Goal: Participate in discussion: Engage in conversation with other users on a specific topic

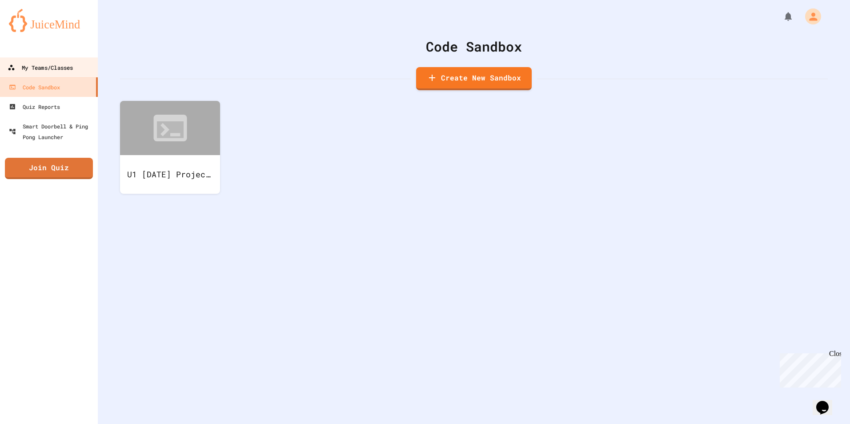
drag, startPoint x: 65, startPoint y: 67, endPoint x: 64, endPoint y: 74, distance: 7.2
click at [65, 67] on div "My Teams/Classes" at bounding box center [40, 67] width 65 height 11
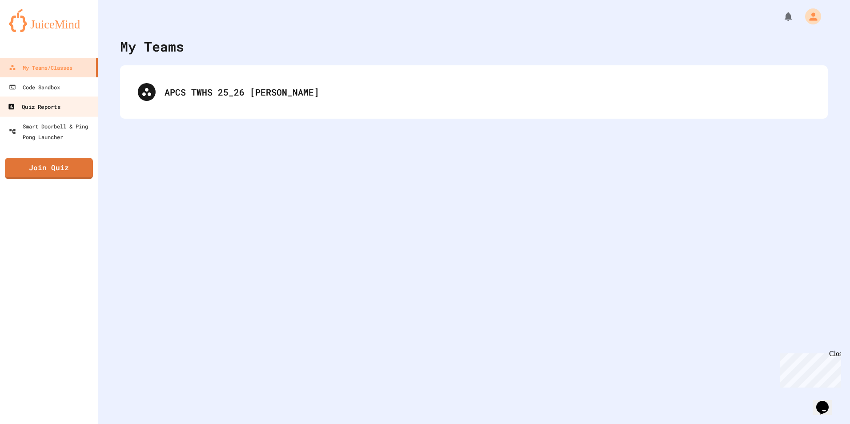
click at [42, 106] on div "Quiz Reports" at bounding box center [34, 106] width 52 height 11
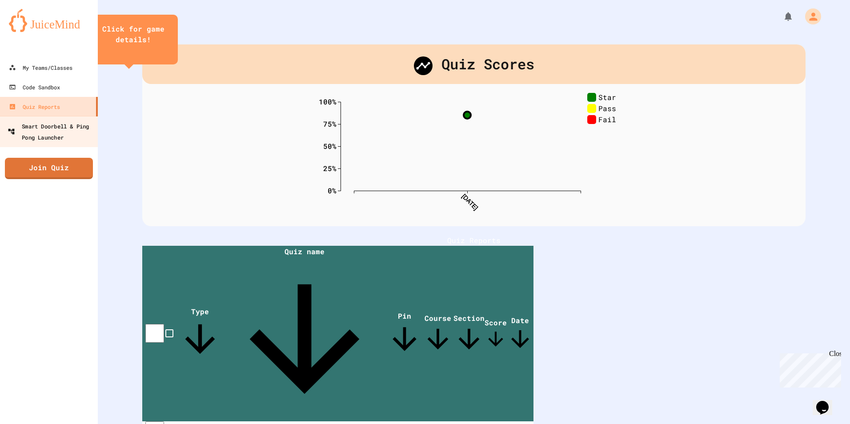
click at [46, 123] on div "Smart Doorbell & Ping Pong Launcher" at bounding box center [52, 131] width 88 height 22
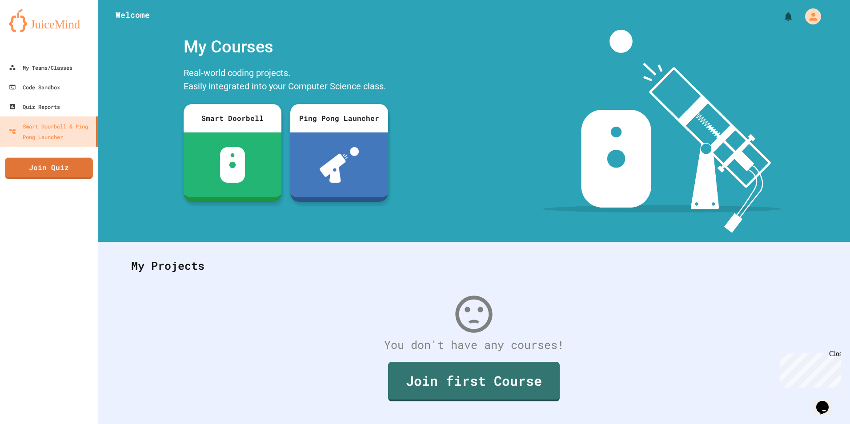
click at [48, 180] on div "My Teams/Classes Code Sandbox Quiz Reports Smart Doorbell & Ping Pong Launcher …" at bounding box center [49, 212] width 98 height 424
click at [50, 176] on link "Join Quiz" at bounding box center [49, 167] width 82 height 22
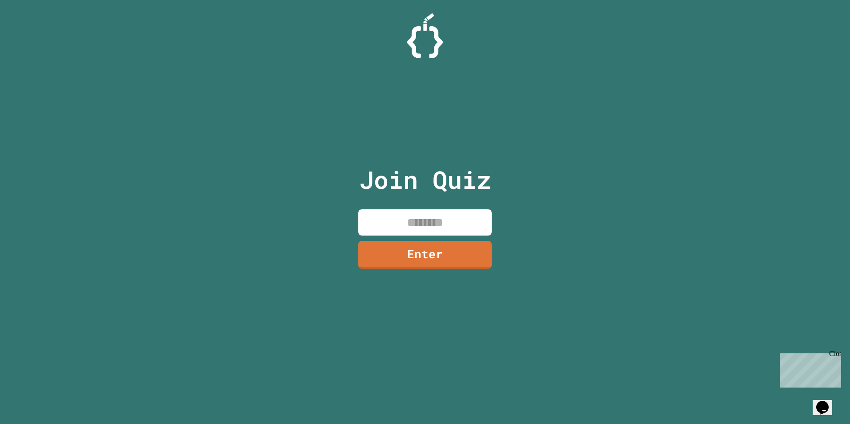
click at [404, 217] on input at bounding box center [424, 222] width 133 height 26
type input "********"
click at [398, 264] on link "Enter" at bounding box center [424, 253] width 129 height 29
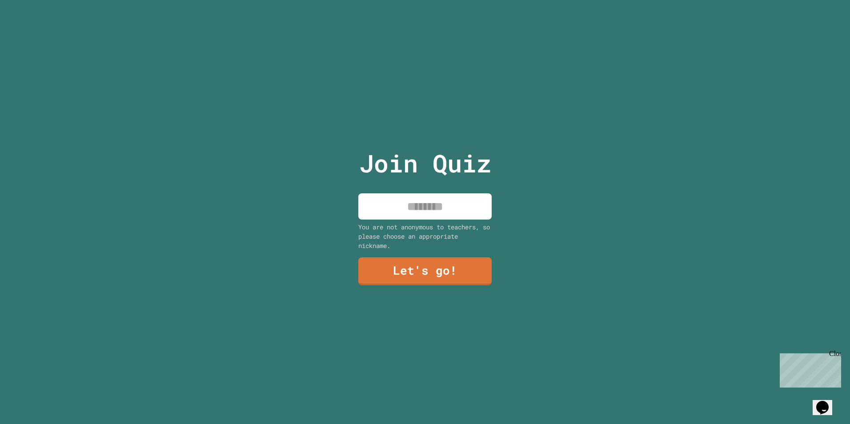
click at [441, 212] on input at bounding box center [424, 206] width 133 height 26
type input "********"
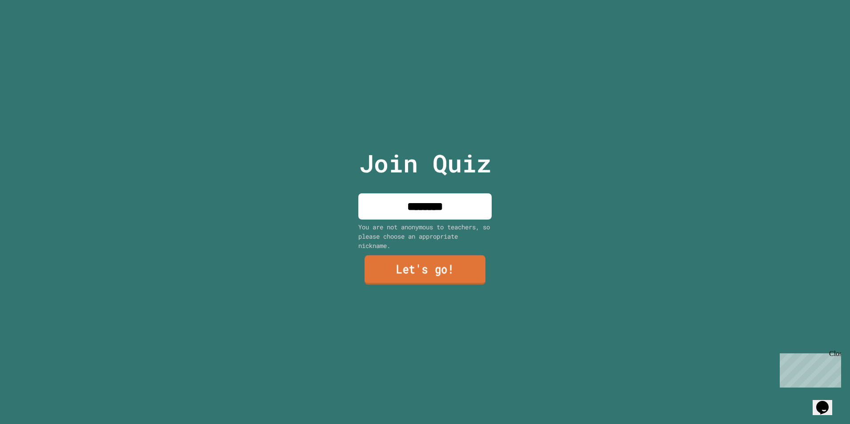
click at [422, 261] on link "Let's go!" at bounding box center [424, 269] width 121 height 29
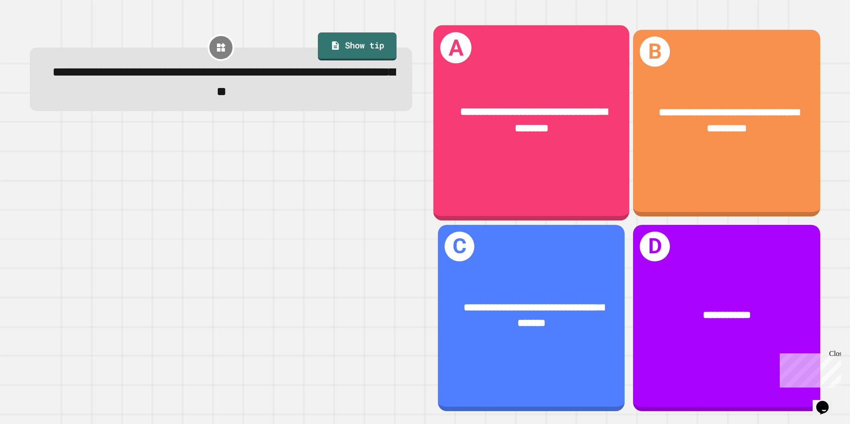
click at [572, 162] on div "**********" at bounding box center [531, 123] width 196 height 196
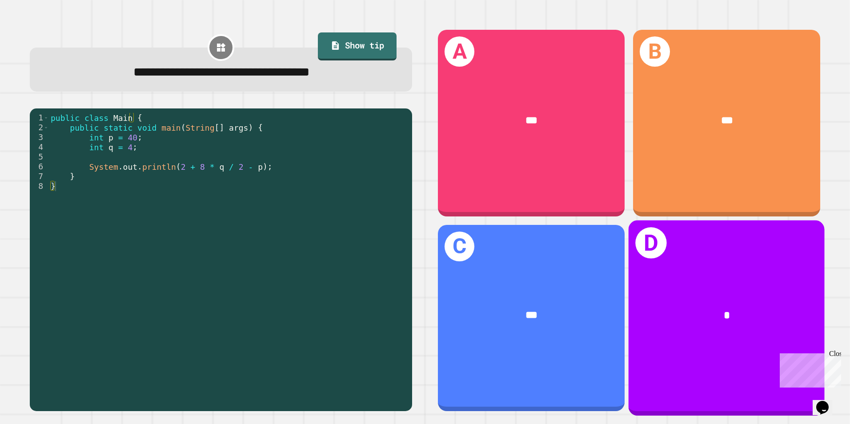
click at [764, 286] on div "*" at bounding box center [726, 315] width 196 height 59
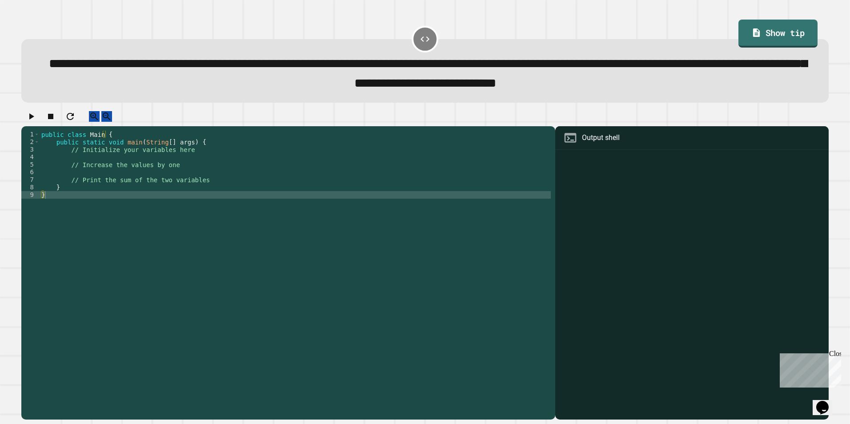
click at [166, 167] on div "public class Main { public static void main ( String [ ] args ) { // Initialize…" at bounding box center [295, 267] width 511 height 272
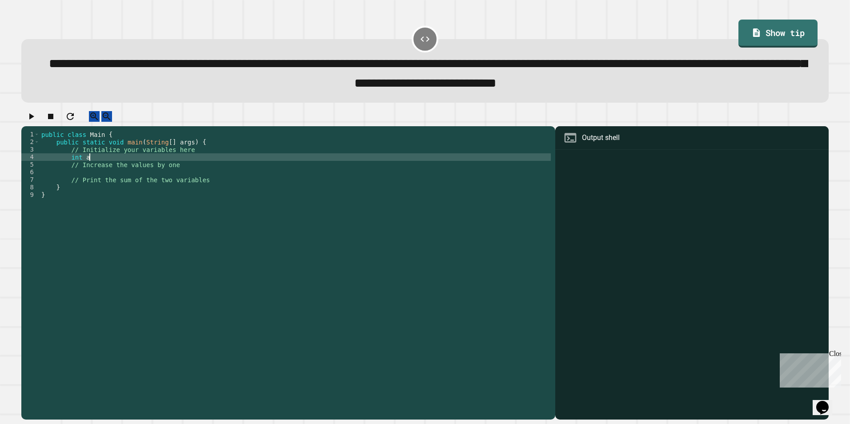
scroll to position [0, 3]
type textarea "*********"
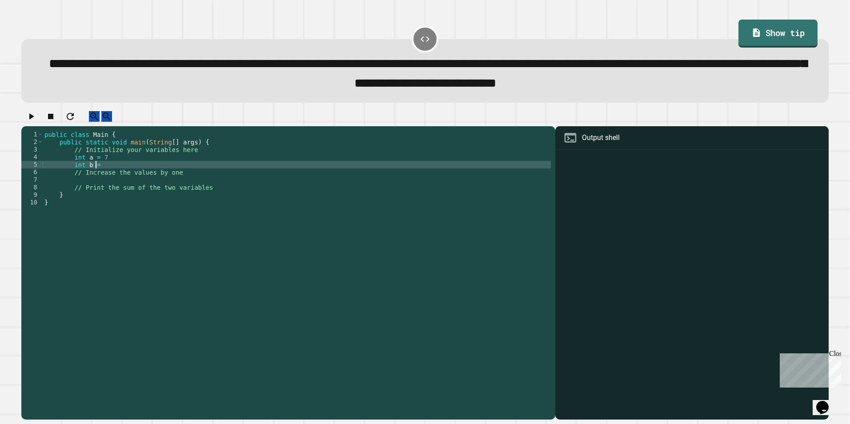
type textarea "*********"
click at [158, 190] on div "public class Main { public static void main ( String [ ] args ) { // Initialize…" at bounding box center [297, 267] width 508 height 272
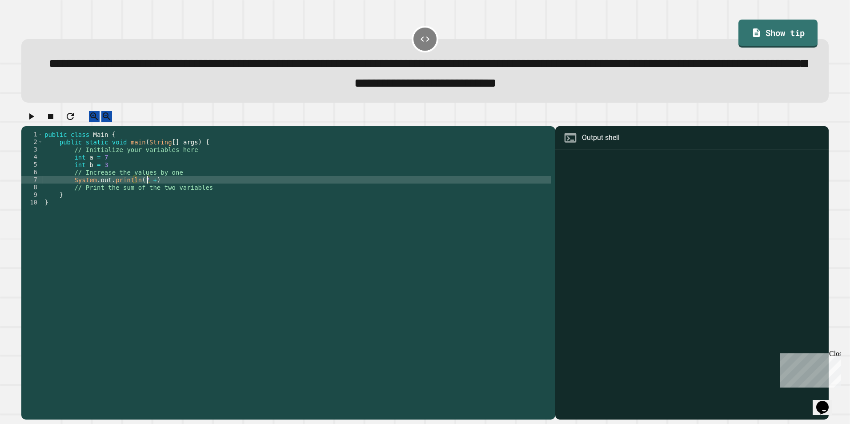
scroll to position [0, 7]
click at [158, 190] on div "public class Main { public static void main ( String [ ] args ) { // Initialize…" at bounding box center [297, 267] width 508 height 272
type textarea "**********"
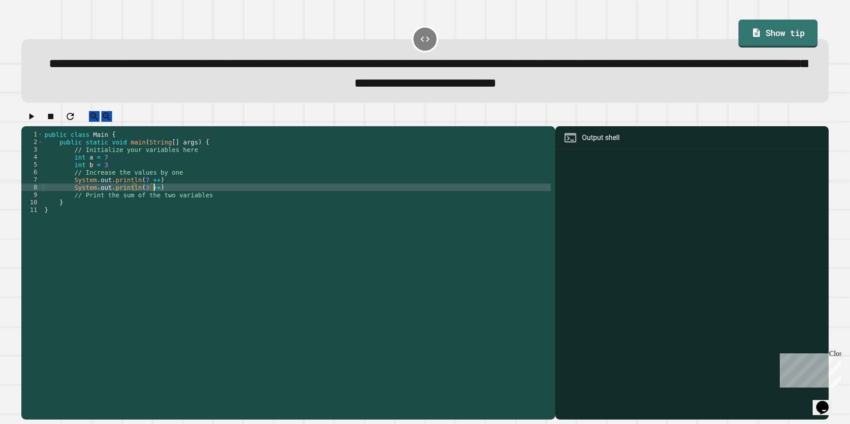
click at [172, 196] on div "public class Main { public static void main ( String [ ] args ) { // Initialize…" at bounding box center [297, 267] width 508 height 272
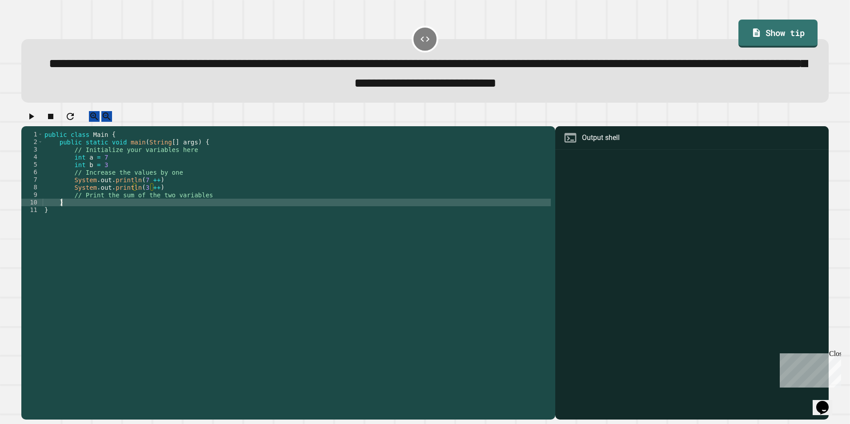
click at [192, 214] on div "public class Main { public static void main ( String [ ] args ) { // Initialize…" at bounding box center [297, 267] width 508 height 272
click at [208, 210] on div "public class Main { public static void main ( String [ ] args ) { // Initialize…" at bounding box center [297, 267] width 508 height 272
click at [211, 205] on div "public class Main { public static void main ( String [ ] args ) { // Initialize…" at bounding box center [297, 267] width 508 height 272
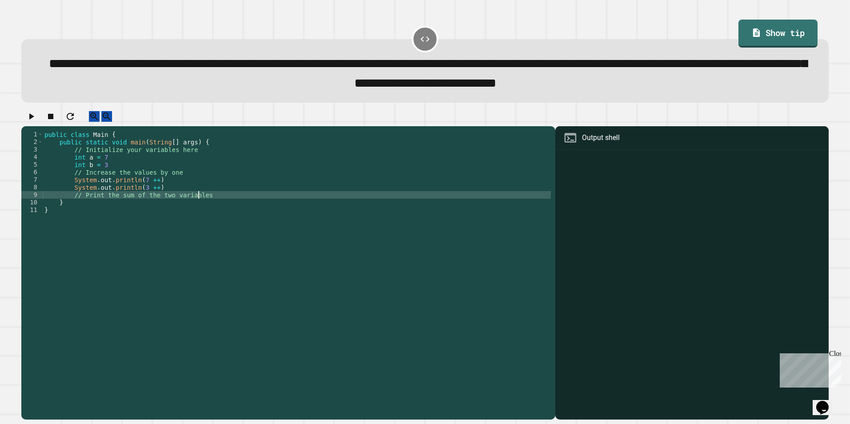
type textarea "**********"
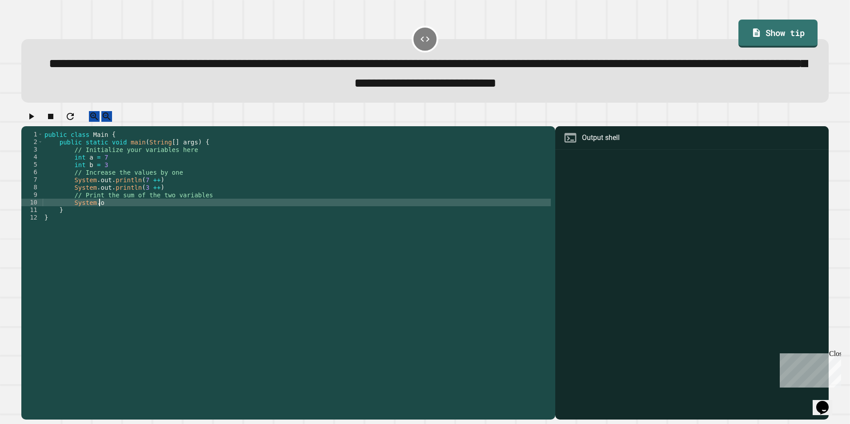
scroll to position [0, 4]
click at [149, 188] on div "public class Main { public static void main ( String [ ] args ) { // Initialize…" at bounding box center [297, 267] width 508 height 272
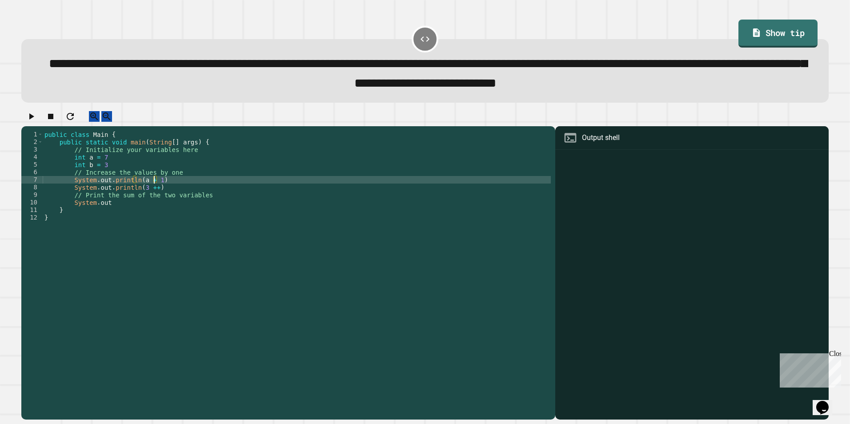
scroll to position [0, 8]
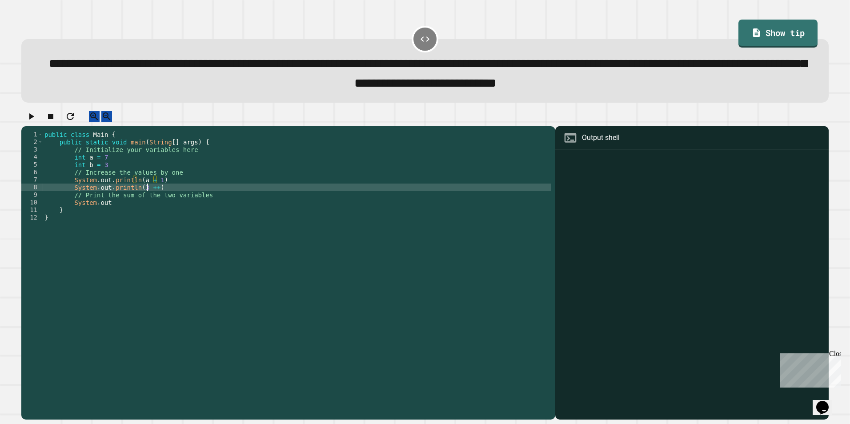
click at [146, 198] on div "public class Main { public static void main ( String [ ] args ) { // Initialize…" at bounding box center [297, 267] width 508 height 272
click at [158, 197] on div "public class Main { public static void main ( String [ ] args ) { // Initialize…" at bounding box center [297, 267] width 508 height 272
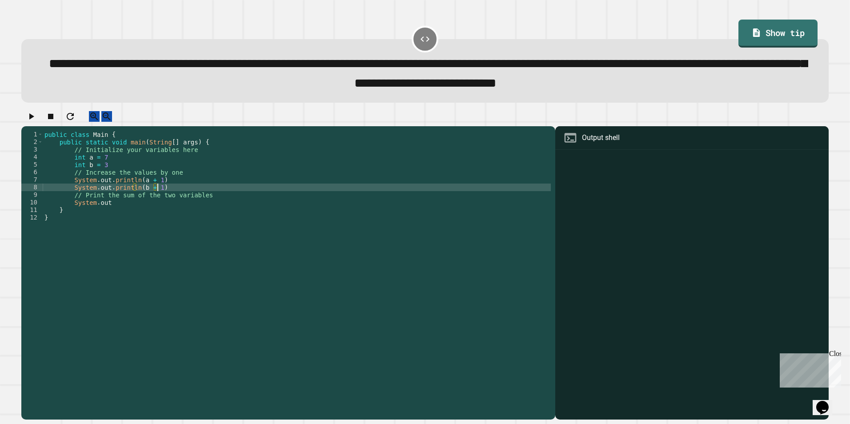
click at [158, 169] on div "public class Main { public static void main ( String [ ] args ) { // Initialize…" at bounding box center [297, 267] width 508 height 272
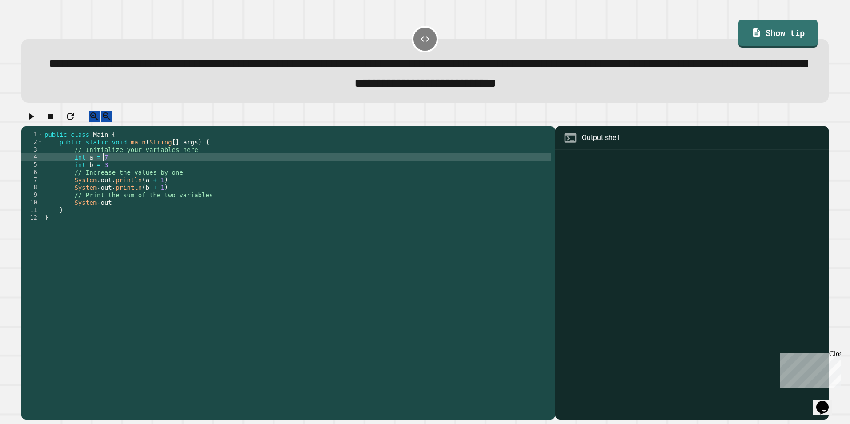
scroll to position [0, 4]
click at [145, 174] on div "public class Main { public static void main ( String [ ] args ) { // Initialize…" at bounding box center [297, 267] width 508 height 272
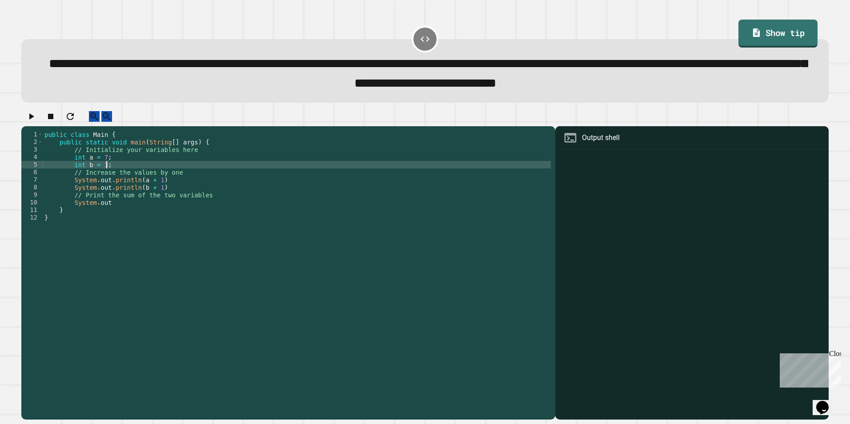
click at [140, 216] on div "public class Main { public static void main ( String [ ] args ) { // Initialize…" at bounding box center [297, 267] width 508 height 272
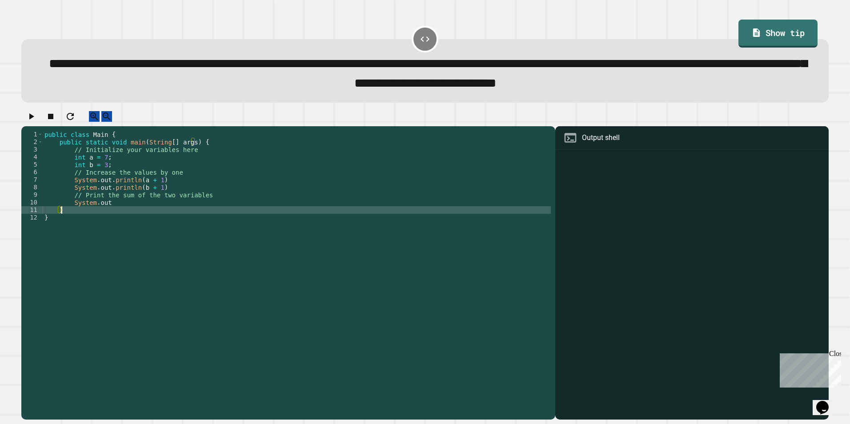
scroll to position [0, 1]
click at [142, 211] on div "public class Main { public static void main ( String [ ] args ) { // Initialize…" at bounding box center [297, 267] width 508 height 272
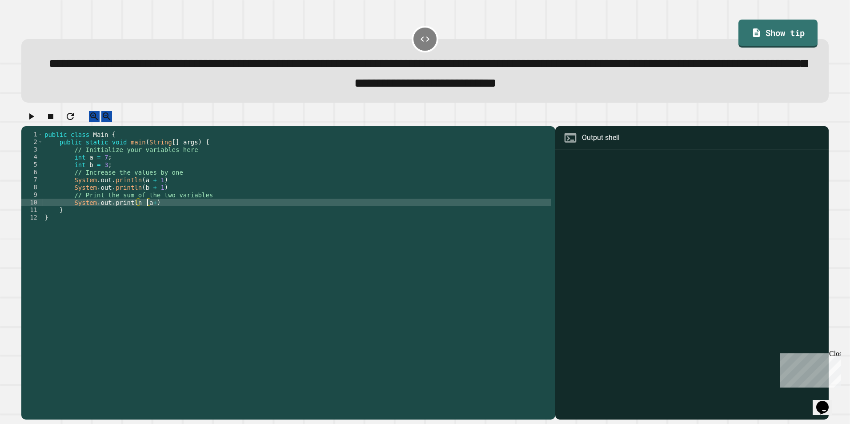
scroll to position [0, 7]
click at [142, 215] on div "public class Main { public static void main ( String [ ] args ) { // Initialize…" at bounding box center [297, 267] width 508 height 272
click at [152, 213] on div "public class Main { public static void main ( String [ ] args ) { // Initialize…" at bounding box center [297, 267] width 508 height 272
click at [44, 119] on div at bounding box center [424, 119] width 807 height 16
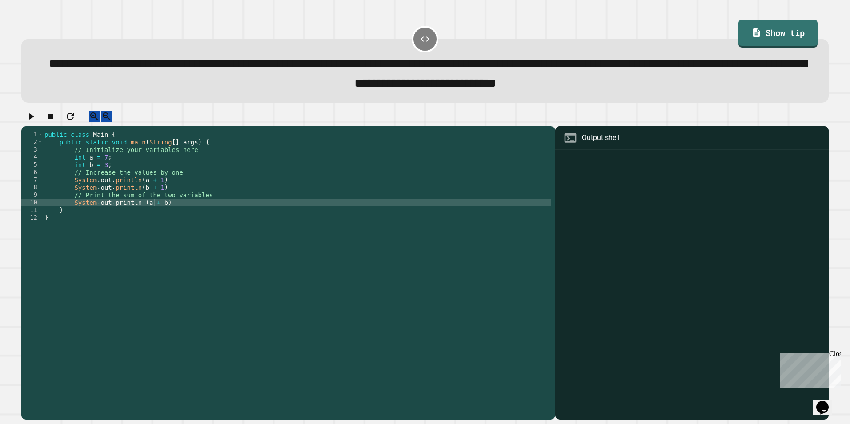
click at [36, 120] on icon "button" at bounding box center [31, 116] width 11 height 11
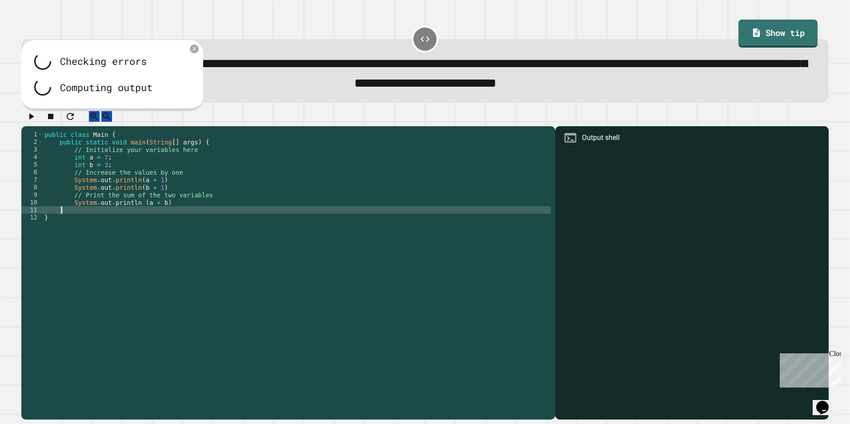
click at [192, 217] on div "public class Main { public static void main ( String [ ] args ) { // Initialize…" at bounding box center [297, 267] width 508 height 272
click at [193, 213] on div "public class Main { public static void main ( String [ ] args ) { // Initialize…" at bounding box center [297, 267] width 508 height 272
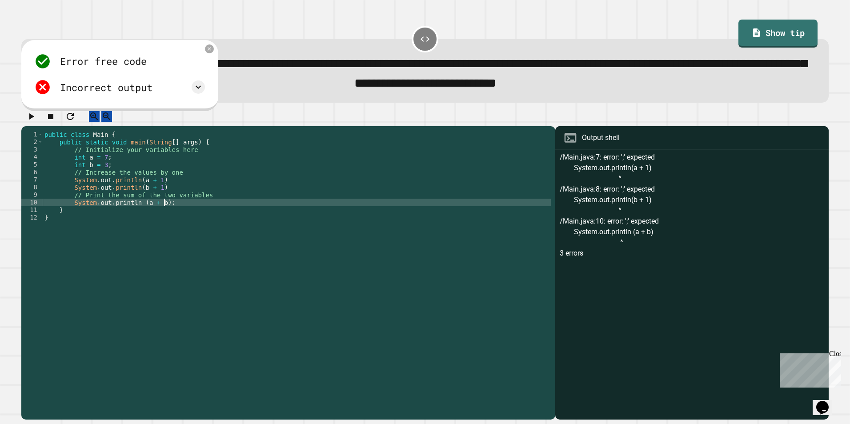
click at [178, 192] on div "public class Main { public static void main ( String [ ] args ) { // Initialize…" at bounding box center [297, 267] width 508 height 272
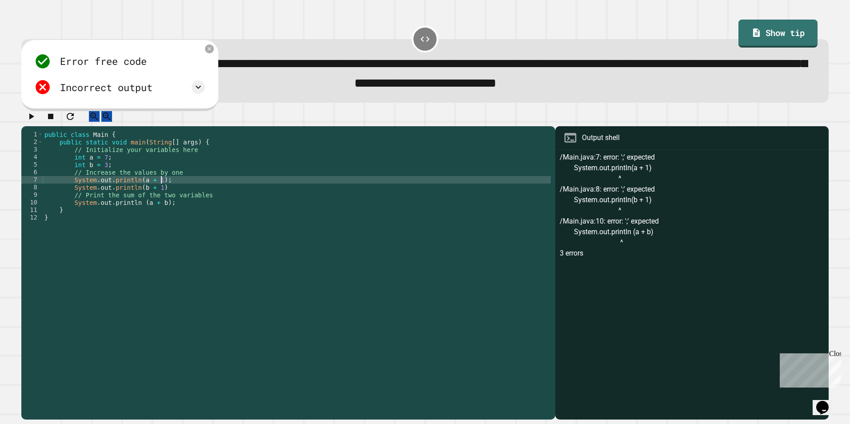
click at [177, 197] on div "public class Main { public static void main ( String [ ] args ) { // Initialize…" at bounding box center [297, 267] width 508 height 272
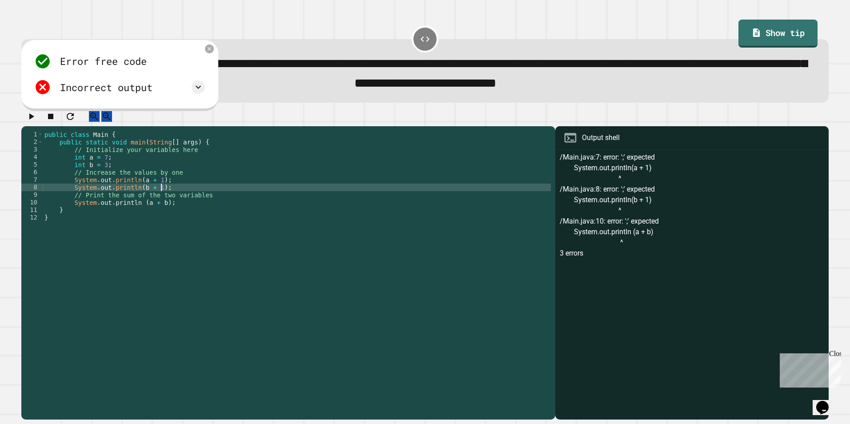
click at [32, 122] on icon "button" at bounding box center [31, 116] width 11 height 11
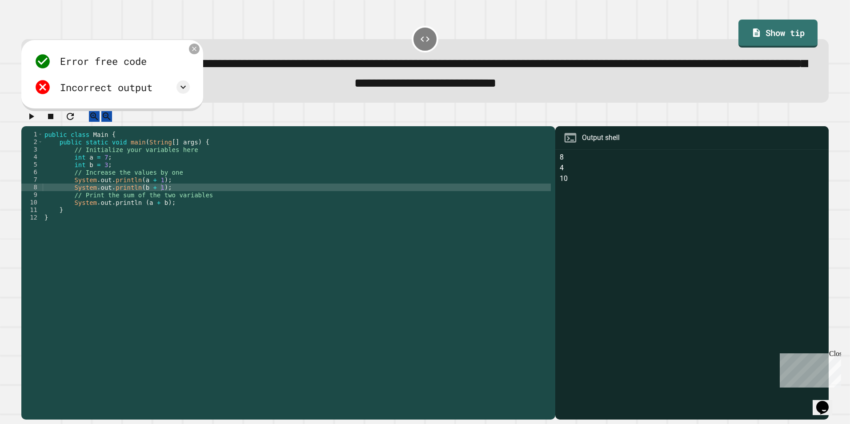
click at [198, 50] on div at bounding box center [194, 49] width 11 height 11
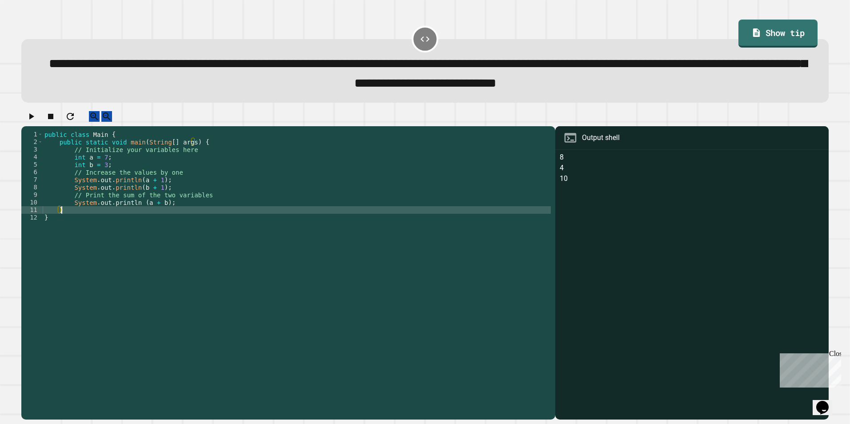
click at [151, 216] on div "public class Main { public static void main ( String [ ] args ) { // Initialize…" at bounding box center [297, 267] width 508 height 272
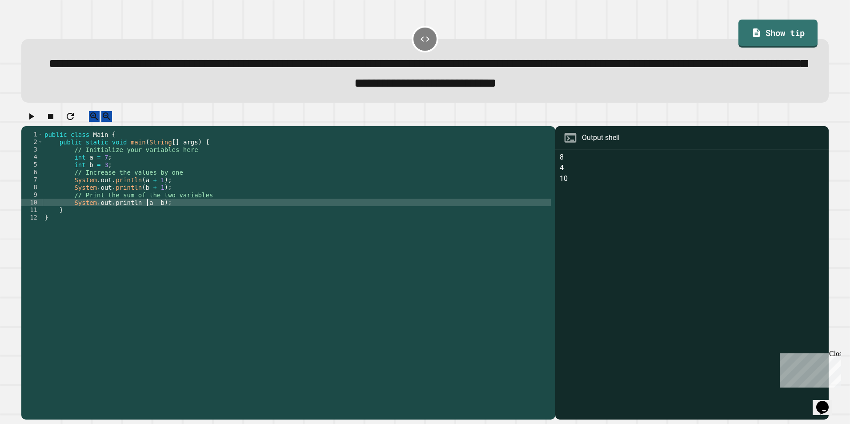
scroll to position [0, 8]
click at [43, 119] on div at bounding box center [424, 119] width 807 height 16
click at [36, 121] on icon "button" at bounding box center [31, 116] width 11 height 11
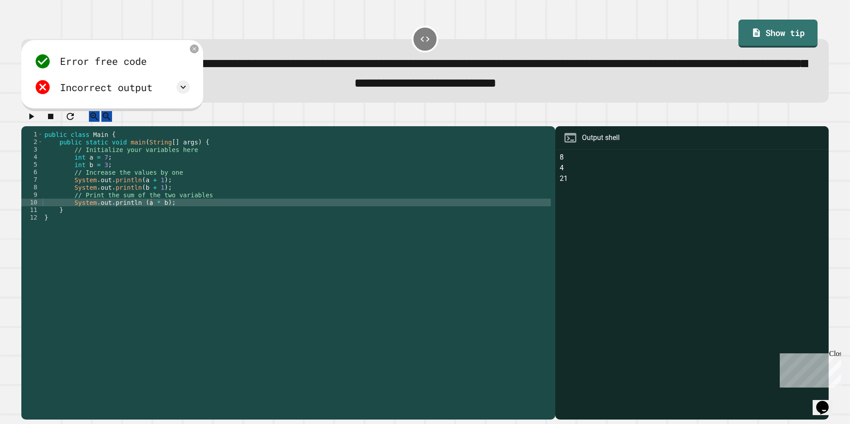
click at [148, 211] on div "public class Main { public static void main ( String [ ] args ) { // Initialize…" at bounding box center [297, 267] width 508 height 272
click at [150, 211] on div "public class Main { public static void main ( String [ ] args ) { // Initialize…" at bounding box center [297, 267] width 508 height 272
type textarea "**********"
click at [36, 122] on button "button" at bounding box center [31, 116] width 11 height 11
click at [191, 212] on div "public class Main { public static void main ( String [ ] args ) { // Initialize…" at bounding box center [297, 267] width 508 height 272
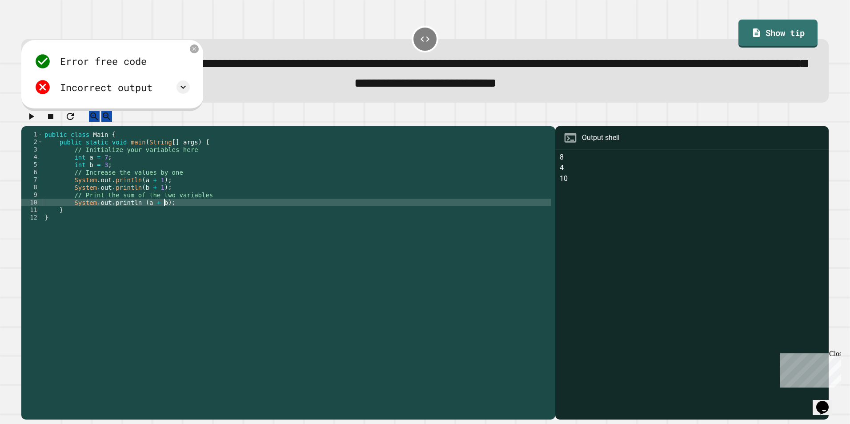
click at [190, 218] on div "public class Main { public static void main ( String [ ] args ) { // Initialize…" at bounding box center [297, 267] width 508 height 272
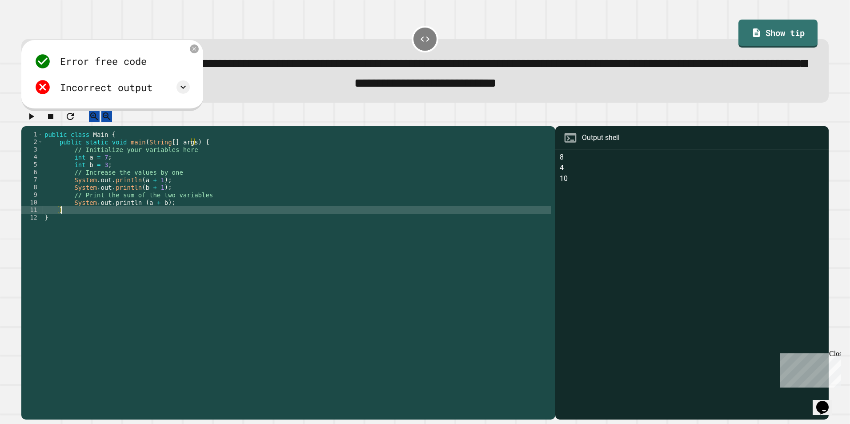
scroll to position [0, 1]
click at [186, 225] on div "public class Main { public static void main ( String [ ] args ) { // Initialize…" at bounding box center [297, 267] width 508 height 272
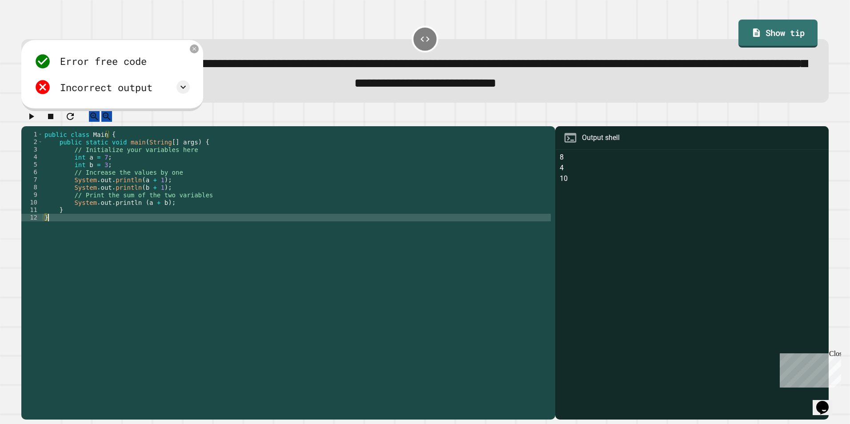
click at [189, 212] on div "public class Main { public static void main ( String [ ] args ) { // Initialize…" at bounding box center [297, 267] width 508 height 272
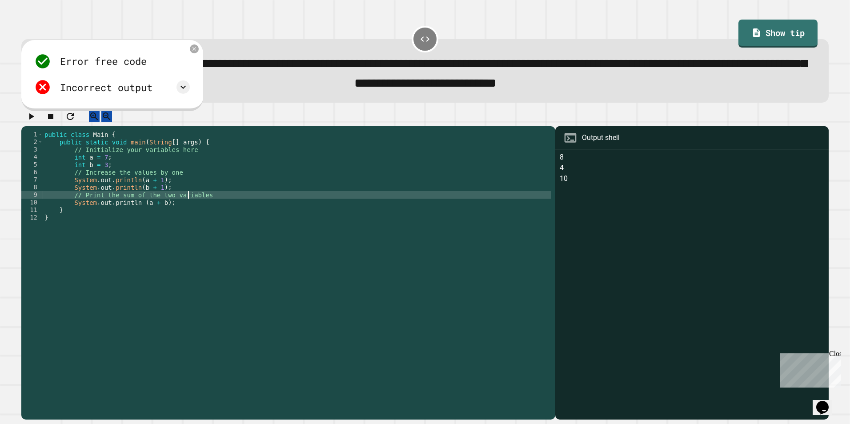
click at [189, 208] on div "public class Main { public static void main ( String [ ] args ) { // Initialize…" at bounding box center [297, 267] width 508 height 272
click at [189, 192] on div "public class Main { public static void main ( String [ ] args ) { // Initialize…" at bounding box center [297, 267] width 508 height 272
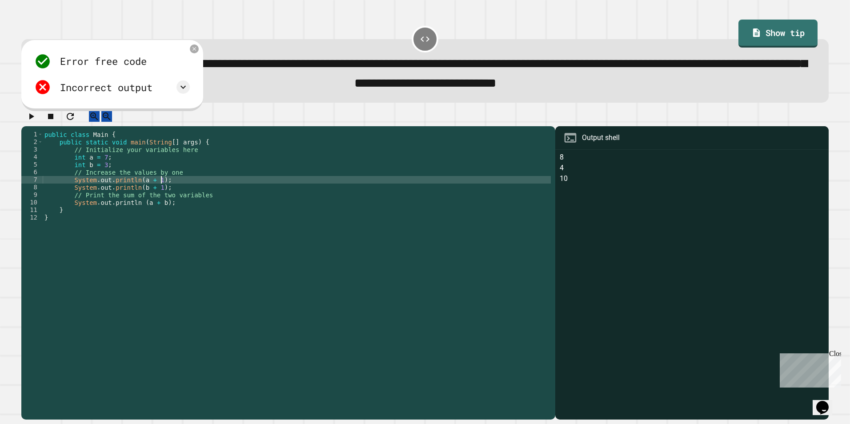
click at [190, 176] on div "public class Main { public static void main ( String [ ] args ) { // Initialize…" at bounding box center [297, 267] width 508 height 272
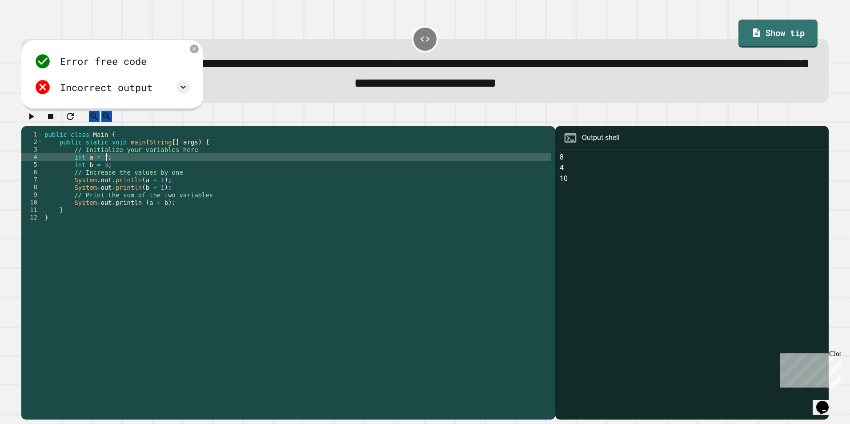
click at [192, 167] on div "public class Main { public static void main ( String [ ] args ) { // Initialize…" at bounding box center [297, 267] width 508 height 272
drag, startPoint x: 188, startPoint y: 180, endPoint x: 185, endPoint y: 185, distance: 6.0
click at [186, 183] on div "public class Main { public static void main ( String [ ] args ) { // Initialize…" at bounding box center [297, 267] width 508 height 272
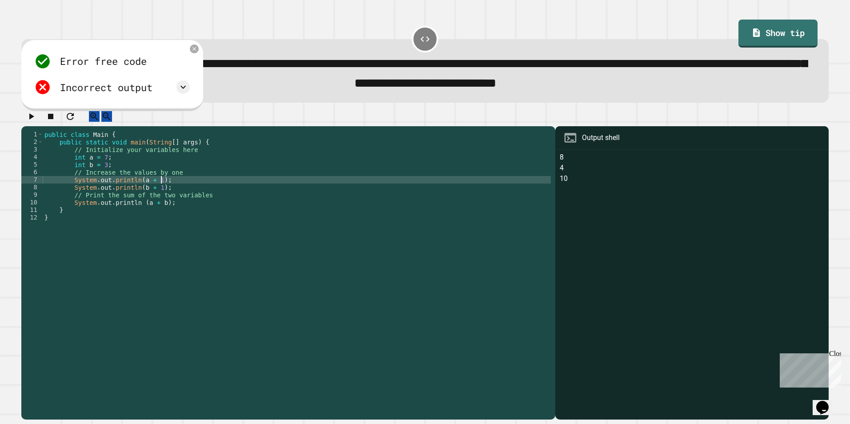
click at [183, 191] on div "public class Main { public static void main ( String [ ] args ) { // Initialize…" at bounding box center [297, 267] width 508 height 272
click at [179, 203] on div "public class Main { public static void main ( String [ ] args ) { // Initialize…" at bounding box center [297, 267] width 508 height 272
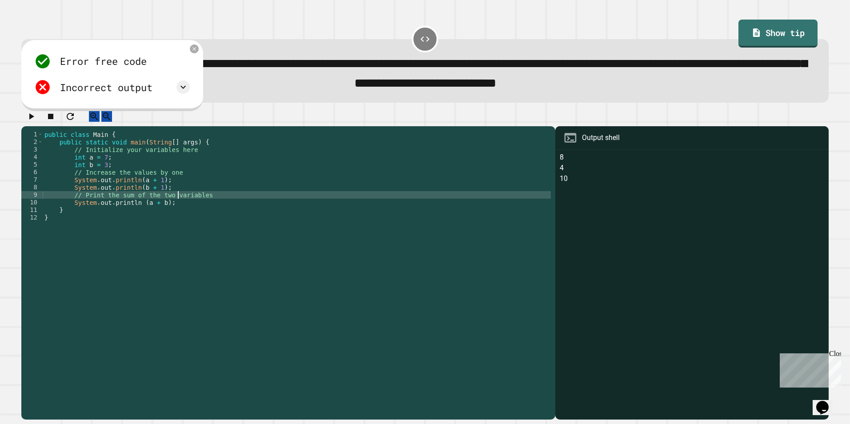
click at [211, 192] on div "public class Main { public static void main ( String [ ] args ) { // Initialize…" at bounding box center [297, 267] width 508 height 272
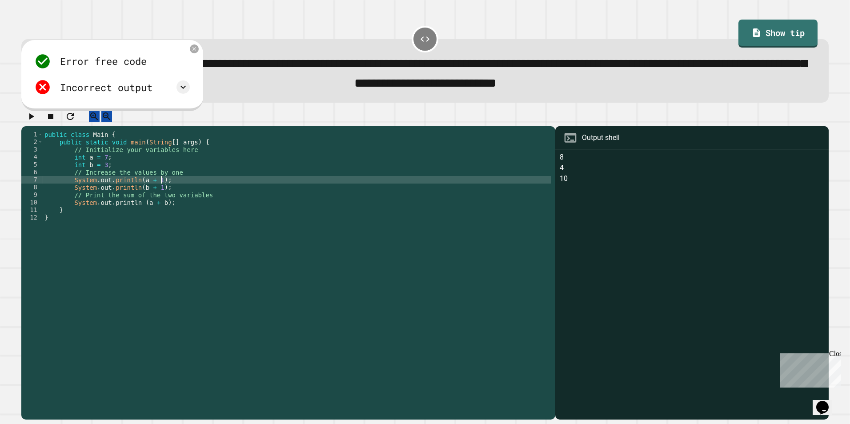
click at [208, 200] on div "public class Main { public static void main ( String [ ] args ) { // Initialize…" at bounding box center [297, 267] width 508 height 272
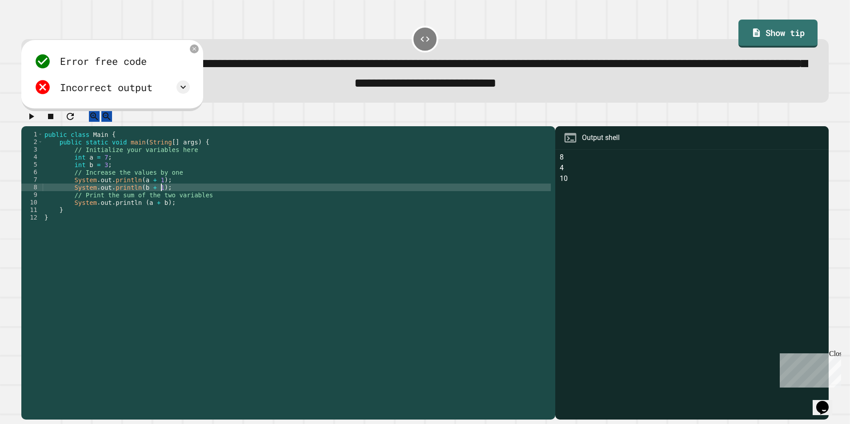
click at [210, 191] on div "public class Main { public static void main ( String [ ] args ) { // Initialize…" at bounding box center [297, 267] width 508 height 272
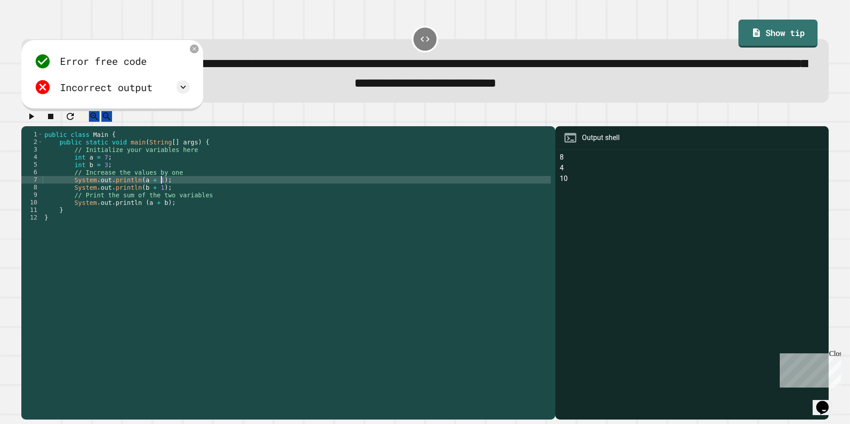
click at [207, 199] on div "public class Main { public static void main ( String [ ] args ) { // Initialize…" at bounding box center [297, 267] width 508 height 272
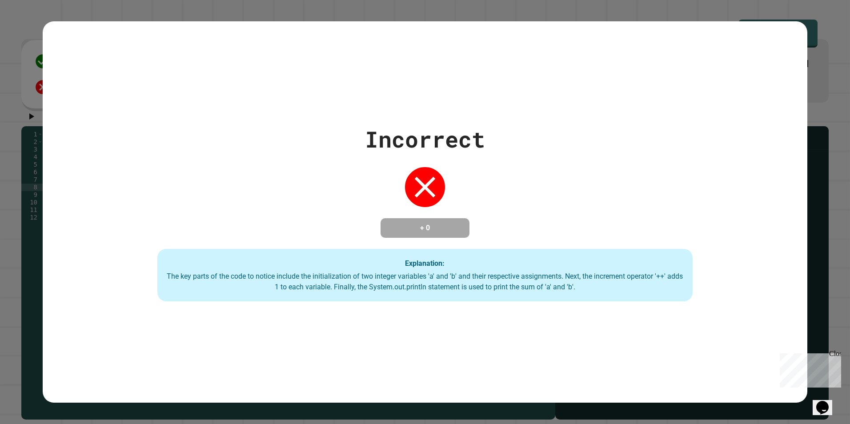
click at [192, 51] on div "Incorrect + 0 Explanation: The key parts of the code to notice include the init…" at bounding box center [425, 212] width 765 height 382
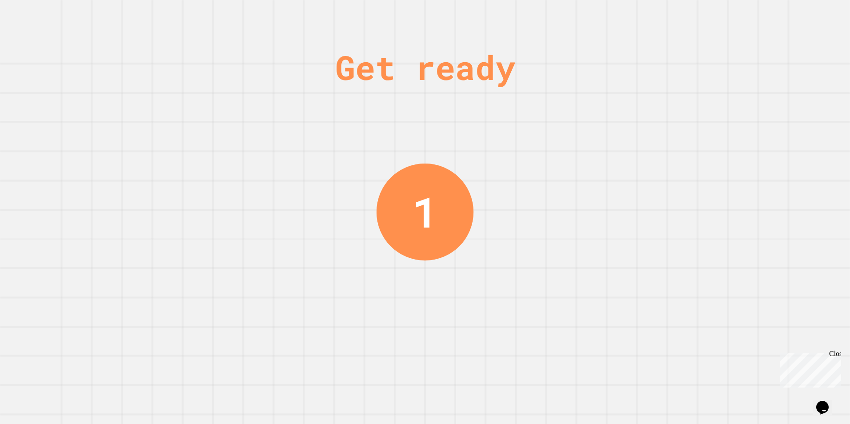
click at [563, 134] on div "Get ready 1" at bounding box center [425, 212] width 850 height 424
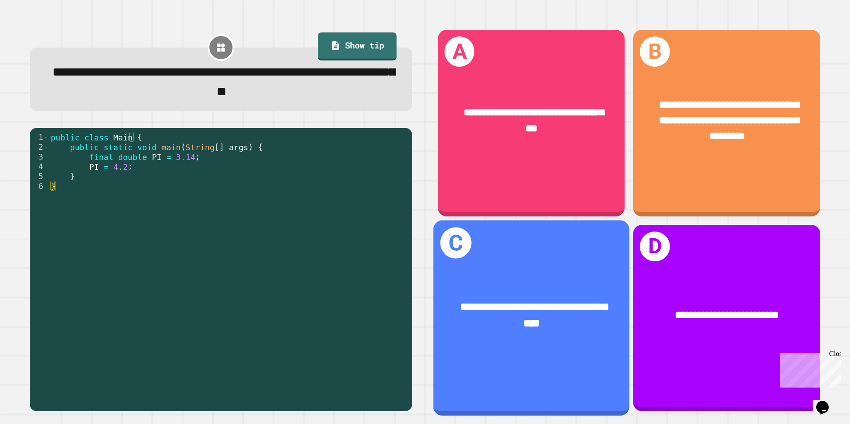
click at [592, 278] on div "**********" at bounding box center [531, 316] width 196 height 76
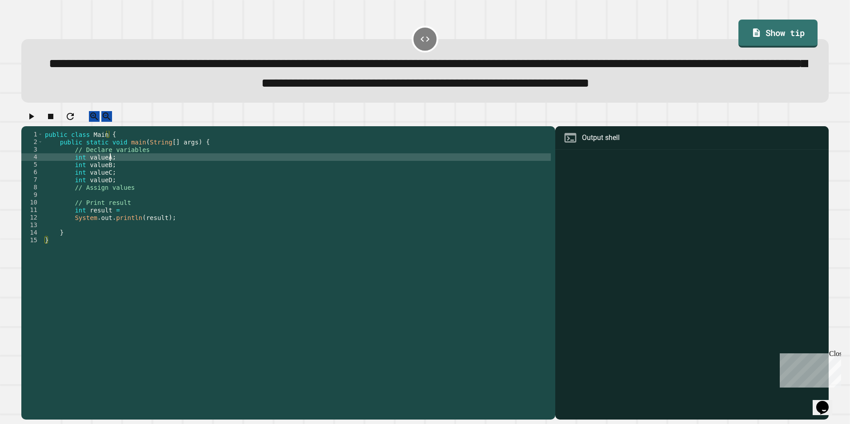
click at [128, 188] on div "public class Main { public static void main ( String [ ] args ) { // Declare va…" at bounding box center [297, 255] width 508 height 249
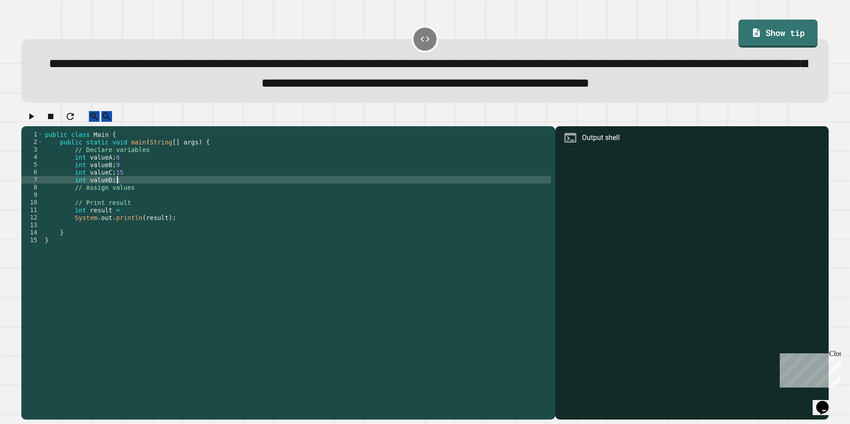
scroll to position [0, 5]
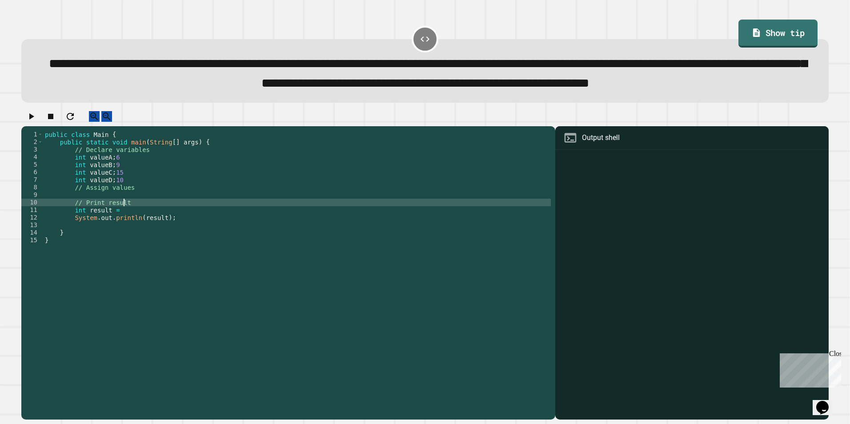
click at [138, 237] on div "public class Main { public static void main ( String [ ] args ) { // Declare va…" at bounding box center [297, 255] width 508 height 249
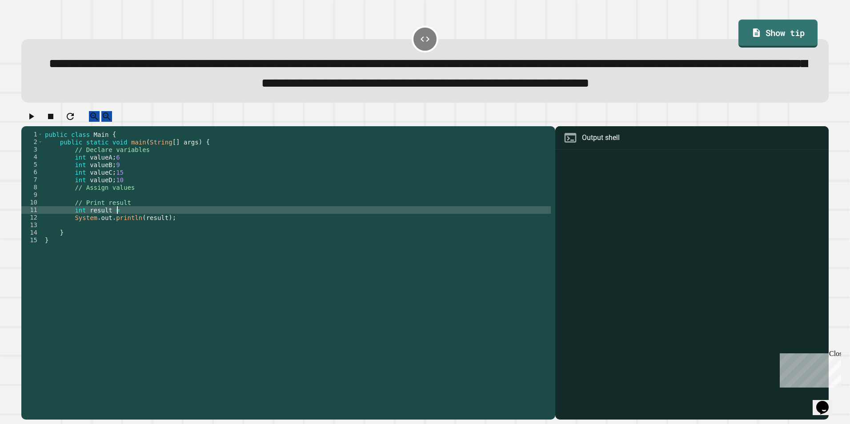
click at [124, 243] on div "public class Main { public static void main ( String [ ] args ) { // Declare va…" at bounding box center [297, 255] width 508 height 249
click at [214, 240] on div "public class Main { public static void main ( String [ ] args ) { // Declare va…" at bounding box center [297, 255] width 508 height 249
click at [200, 252] on div "public class Main { public static void main ( String [ ] args ) { // Declare va…" at bounding box center [297, 255] width 508 height 249
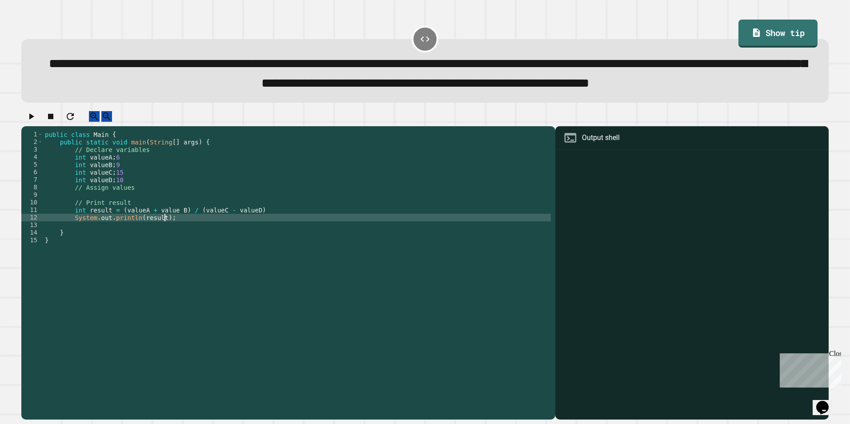
scroll to position [0, 8]
click at [252, 241] on div "public class Main { public static void main ( String [ ] args ) { // Declare va…" at bounding box center [297, 255] width 508 height 249
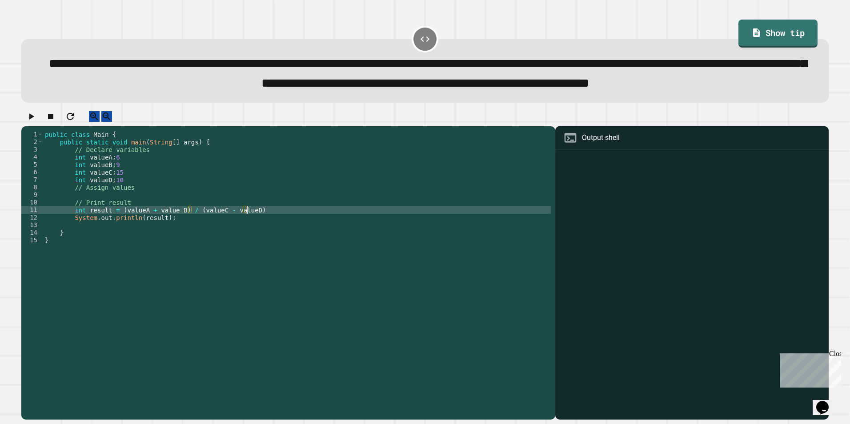
scroll to position [0, 14]
click at [36, 122] on button "button" at bounding box center [31, 116] width 11 height 11
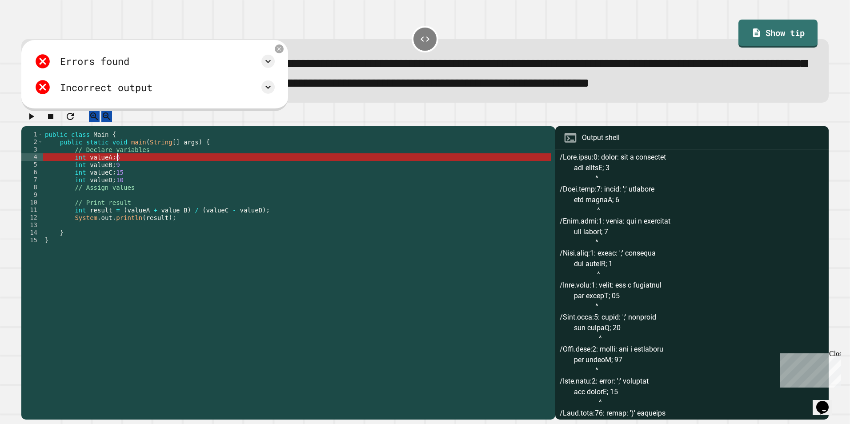
scroll to position [0, 5]
click at [139, 192] on div "public class Main { public static void main ( String [ ] args ) { // Declare va…" at bounding box center [297, 255] width 508 height 249
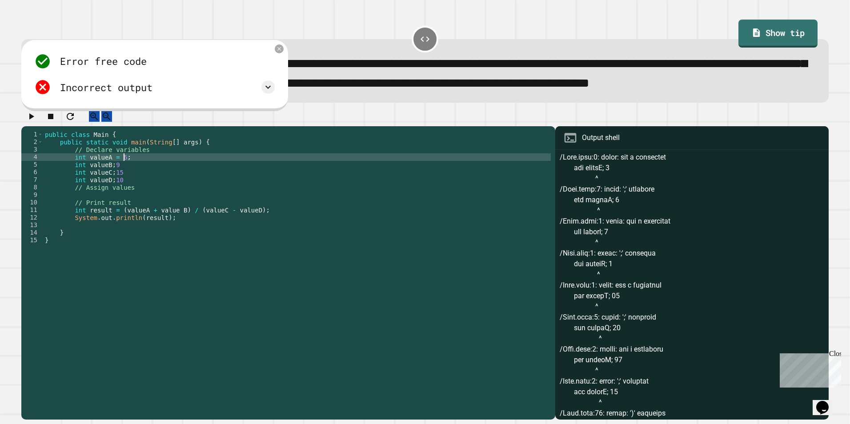
click at [36, 122] on icon "button" at bounding box center [31, 116] width 11 height 11
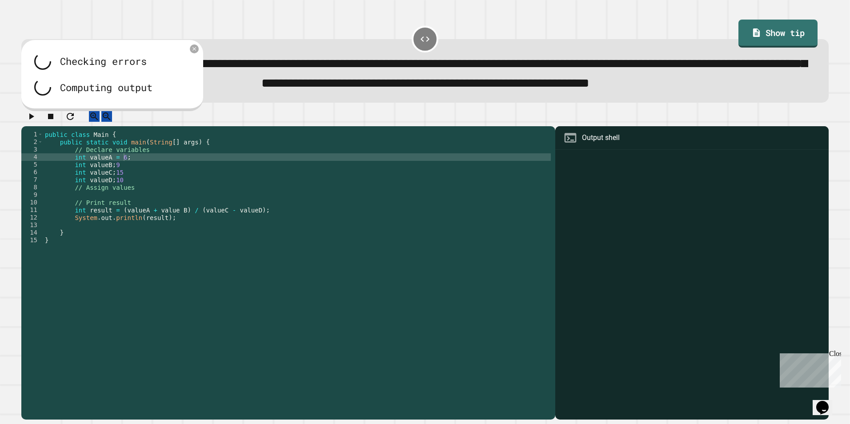
click at [139, 196] on div "public class Main { public static void main ( String [ ] args ) { // Declare va…" at bounding box center [297, 255] width 508 height 249
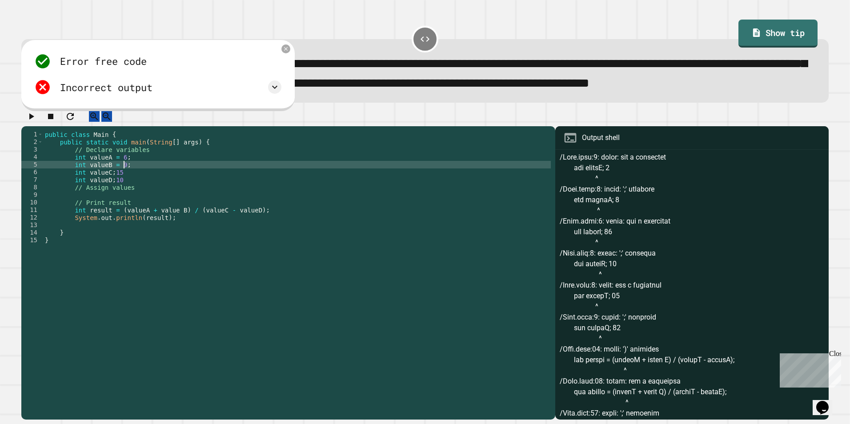
click at [128, 204] on div "public class Main { public static void main ( String [ ] args ) { // Declare va…" at bounding box center [297, 255] width 508 height 249
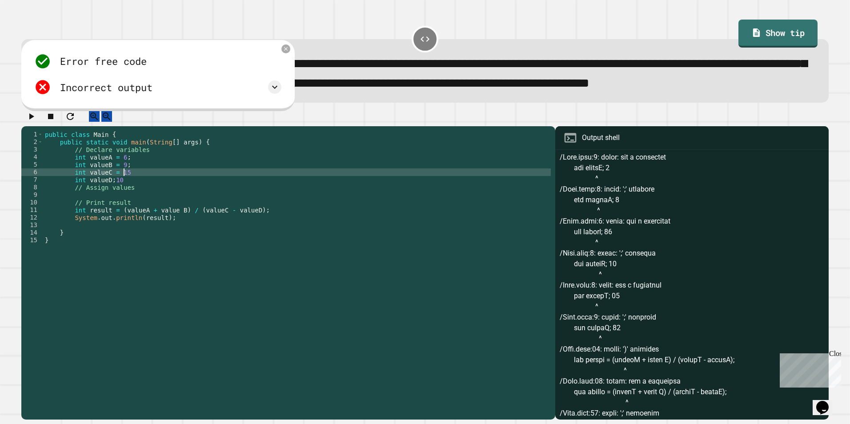
scroll to position [0, 5]
click at [127, 214] on div "public class Main { public static void main ( String [ ] args ) { // Declare va…" at bounding box center [297, 255] width 508 height 249
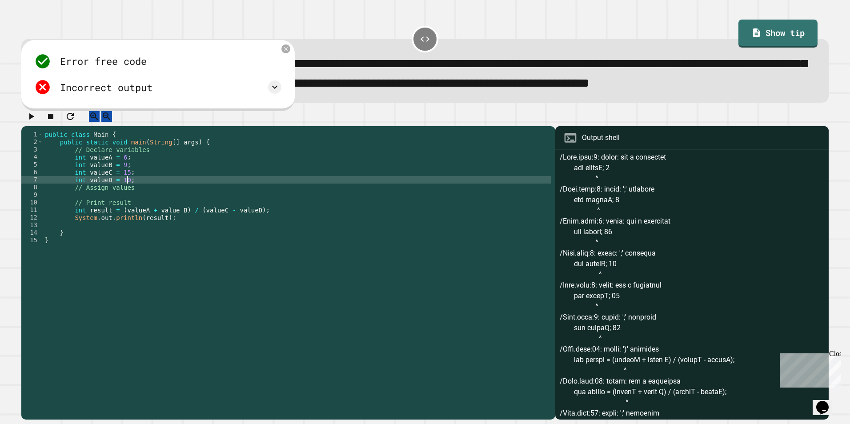
click at [30, 122] on icon "button" at bounding box center [31, 116] width 11 height 11
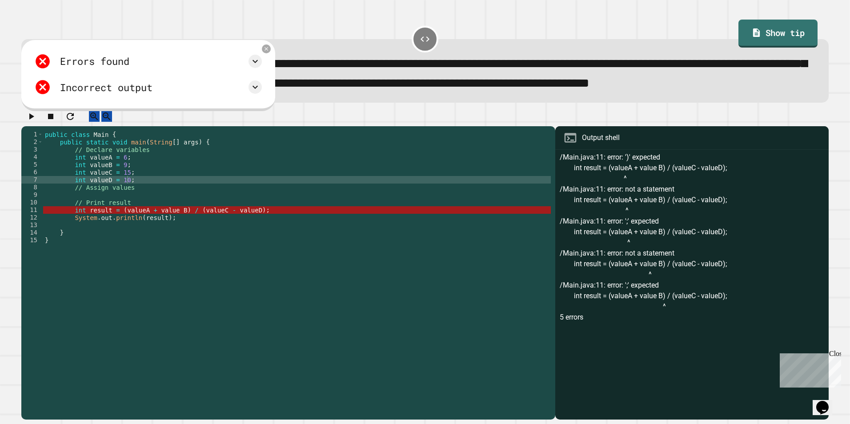
click at [128, 243] on div "public class Main { public static void main ( String [ ] args ) { // Declare va…" at bounding box center [297, 255] width 508 height 249
click at [227, 246] on div "public class Main { public static void main ( String [ ] args ) { // Declare va…" at bounding box center [297, 255] width 508 height 249
click at [229, 241] on div "public class Main { public static void main ( String [ ] args ) { // Declare va…" at bounding box center [297, 255] width 508 height 249
click at [169, 241] on div "public class Main { public static void main ( String [ ] args ) { // Declare va…" at bounding box center [297, 255] width 508 height 249
click at [172, 243] on div "public class Main { public static void main ( String [ ] args ) { // Declare va…" at bounding box center [297, 255] width 508 height 249
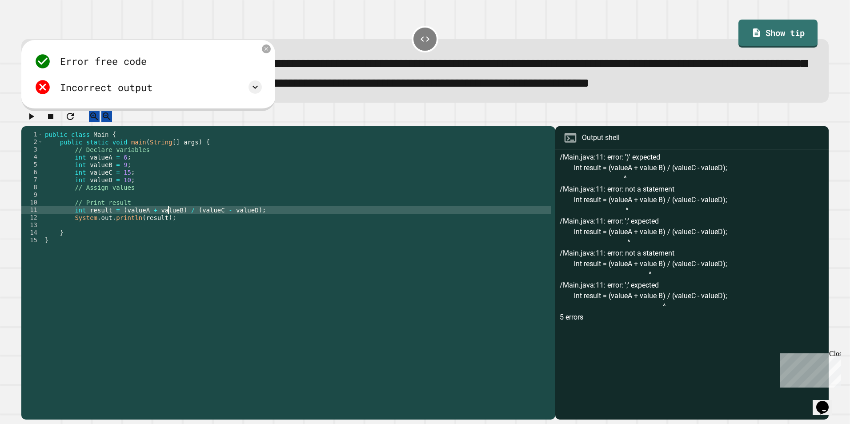
type textarea "**********"
click at [36, 122] on button "button" at bounding box center [31, 116] width 11 height 11
